Goal: Check status

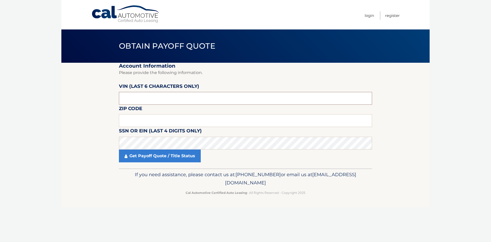
click at [132, 97] on input "text" at bounding box center [245, 98] width 253 height 13
type input "600865"
type input "11361"
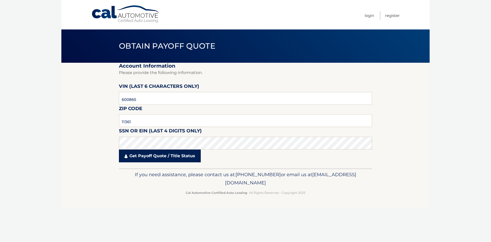
click at [160, 155] on link "Get Payoff Quote / Title Status" at bounding box center [160, 155] width 82 height 13
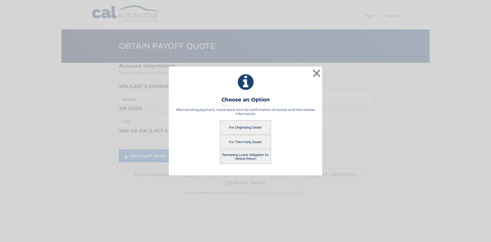
click at [249, 126] on button "For Originating Dealer" at bounding box center [245, 127] width 51 height 14
click at [240, 125] on button "For Originating Dealer" at bounding box center [245, 127] width 51 height 14
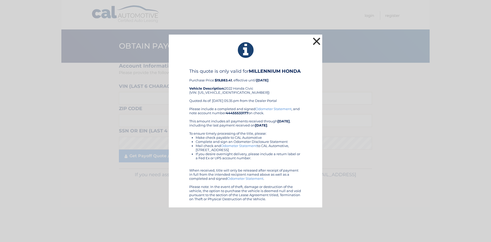
click at [315, 39] on button "×" at bounding box center [317, 41] width 10 height 10
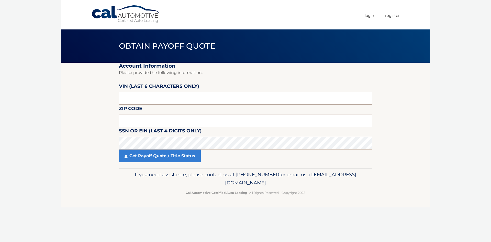
click at [145, 100] on input "text" at bounding box center [245, 98] width 253 height 13
type input "600865"
type input "11361"
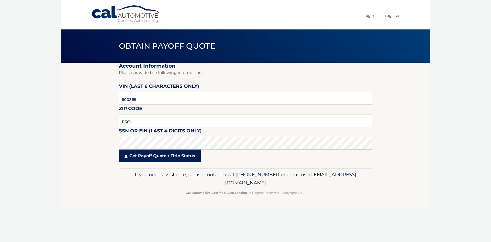
click at [158, 158] on link "Get Payoff Quote / Title Status" at bounding box center [160, 155] width 82 height 13
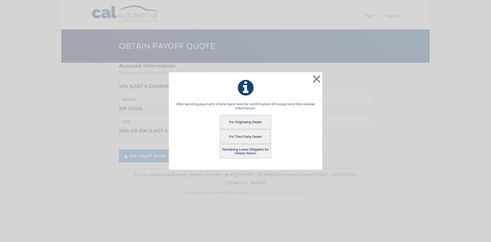
click at [241, 151] on button "Remaining Lease Obligation for Vehicle Return" at bounding box center [245, 151] width 51 height 14
click at [257, 151] on button "Remaining Lease Obligation for Vehicle Return" at bounding box center [245, 151] width 51 height 14
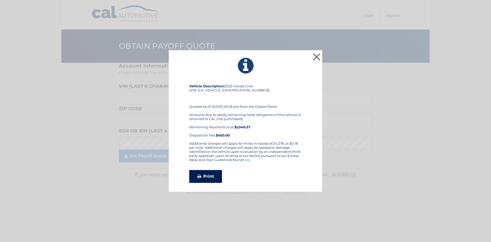
click at [210, 174] on link "Print" at bounding box center [205, 176] width 33 height 13
drag, startPoint x: 312, startPoint y: 57, endPoint x: 307, endPoint y: 58, distance: 4.7
click at [312, 57] on button "×" at bounding box center [317, 57] width 10 height 10
